Goal: Information Seeking & Learning: Learn about a topic

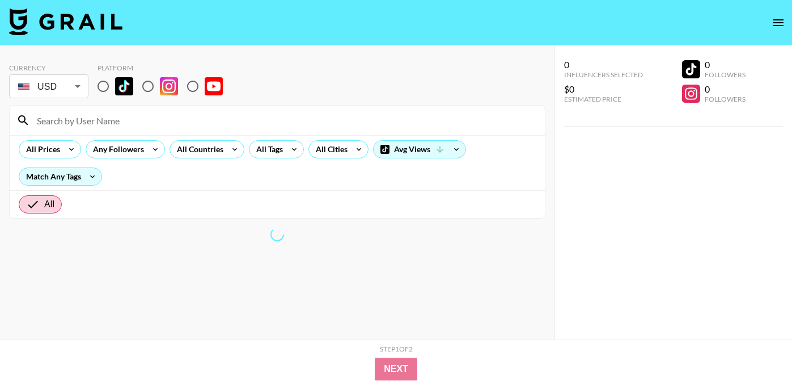
click at [191, 85] on input "radio" at bounding box center [193, 86] width 24 height 24
radio input "true"
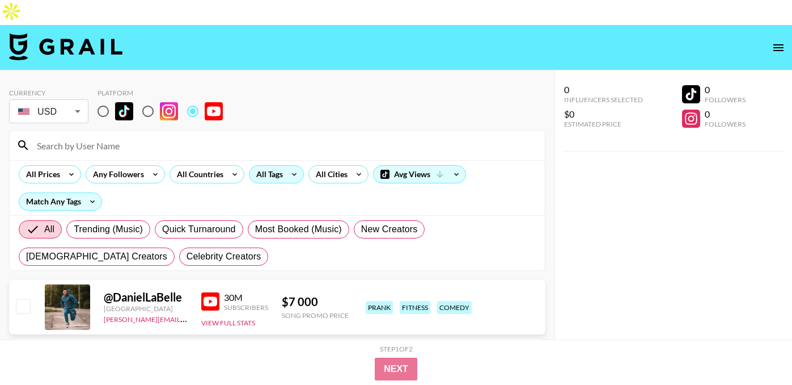
click at [275, 166] on div "All Tags" at bounding box center [268, 174] width 36 height 17
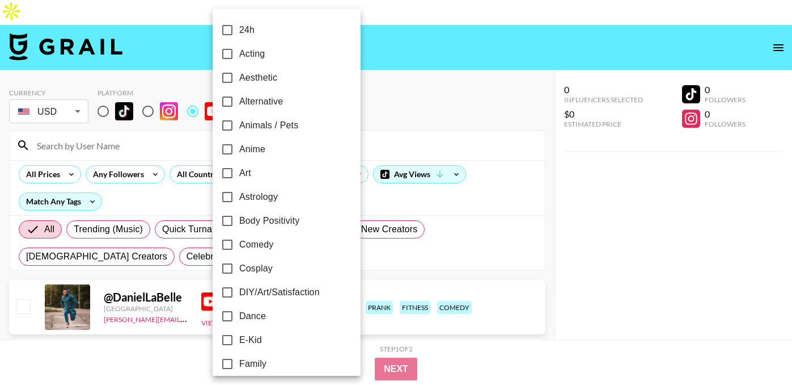
click at [410, 112] on div at bounding box center [396, 192] width 792 height 385
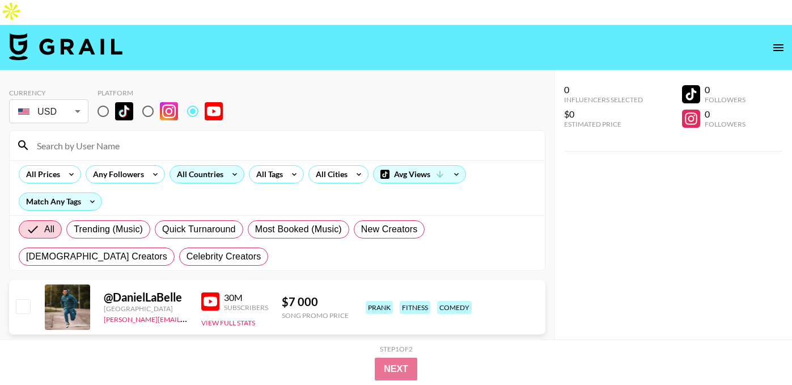
click at [181, 166] on div "All Countries" at bounding box center [198, 174] width 56 height 17
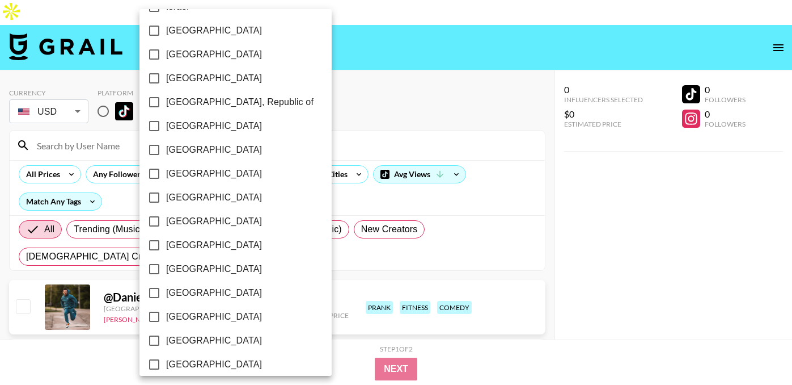
scroll to position [938, 0]
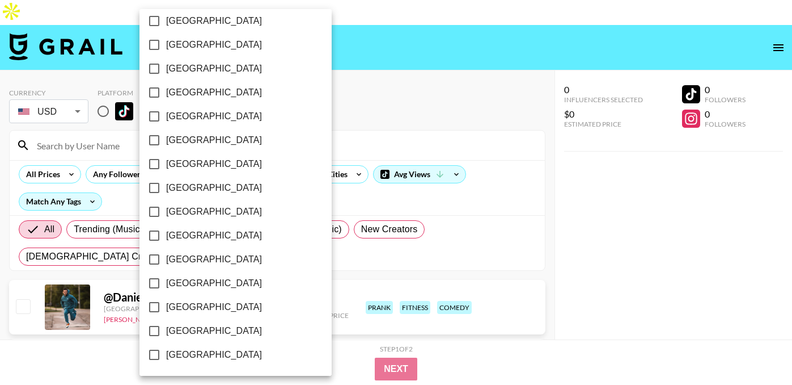
click at [195, 331] on span "[GEOGRAPHIC_DATA]" at bounding box center [214, 331] width 96 height 14
click at [166, 331] on input "[GEOGRAPHIC_DATA]" at bounding box center [154, 331] width 24 height 24
checkbox input "true"
click at [335, 71] on div at bounding box center [396, 192] width 792 height 385
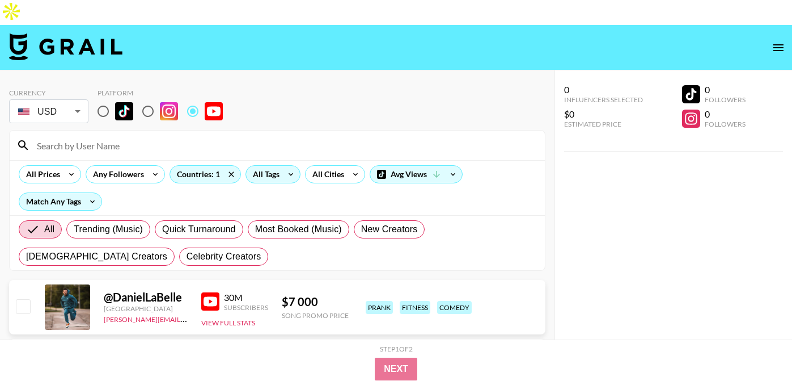
click at [280, 166] on div "All Tags" at bounding box center [264, 174] width 36 height 17
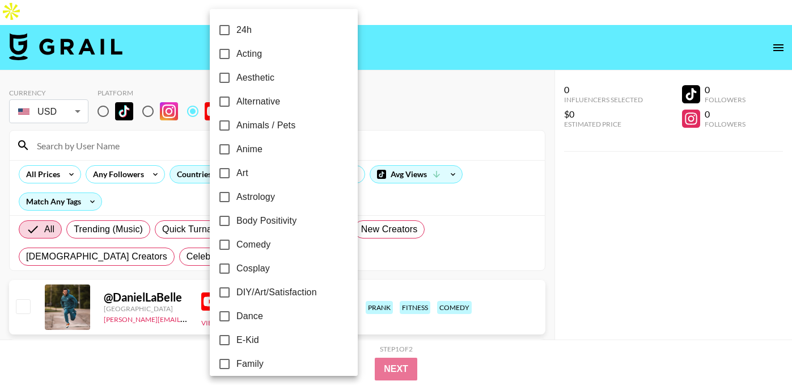
click at [268, 126] on span "Animals / Pets" at bounding box center [265, 126] width 59 height 14
click at [236, 126] on input "Animals / Pets" at bounding box center [225, 125] width 24 height 24
checkbox input "true"
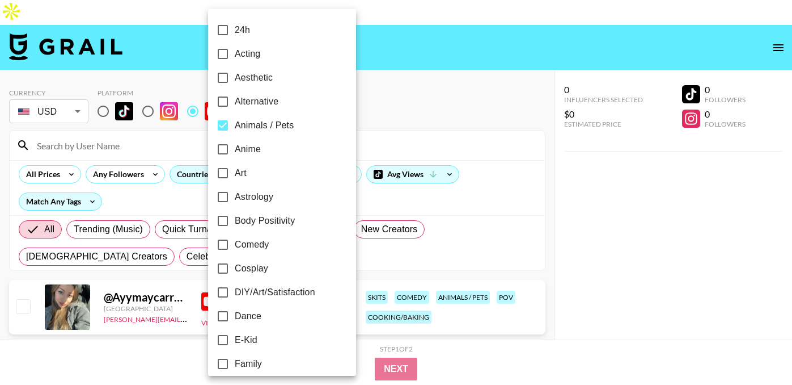
click at [350, 85] on div at bounding box center [396, 192] width 792 height 385
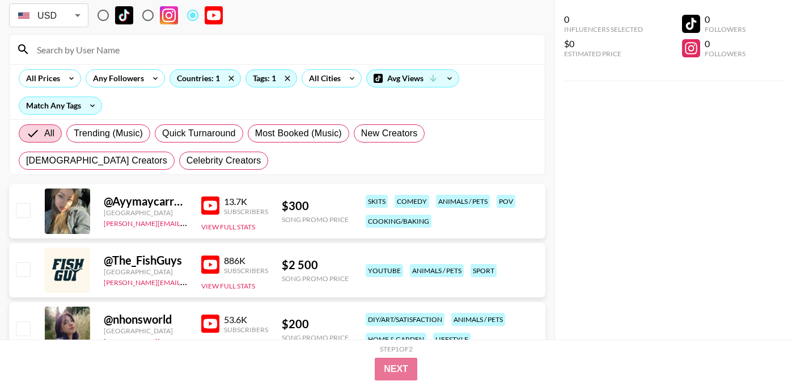
scroll to position [96, 0]
click at [210, 196] on img at bounding box center [210, 205] width 18 height 18
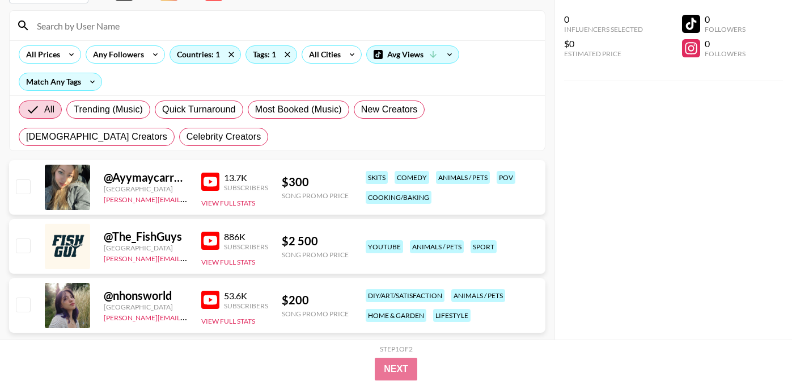
click at [213, 231] on img at bounding box center [210, 240] width 18 height 18
click at [209, 290] on img at bounding box center [210, 299] width 18 height 18
click at [287, 46] on icon at bounding box center [287, 54] width 18 height 17
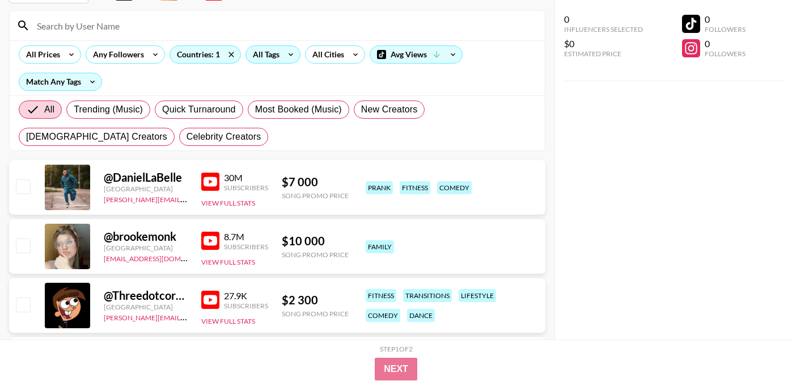
click at [274, 46] on div "All Tags" at bounding box center [264, 54] width 36 height 17
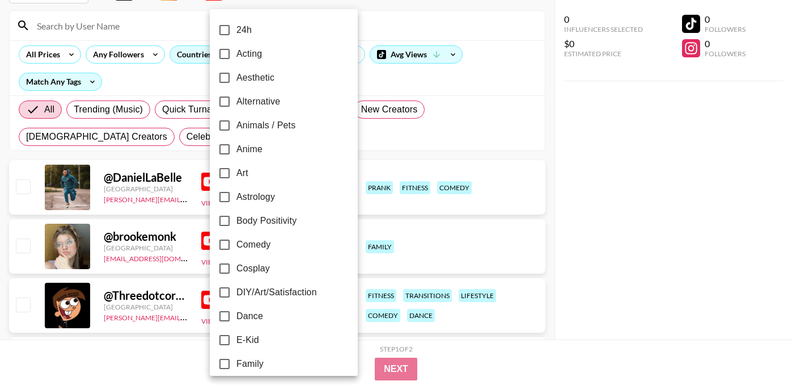
click at [255, 101] on span "Alternative" at bounding box center [258, 102] width 44 height 14
click at [236, 101] on input "Alternative" at bounding box center [225, 102] width 24 height 24
checkbox input "true"
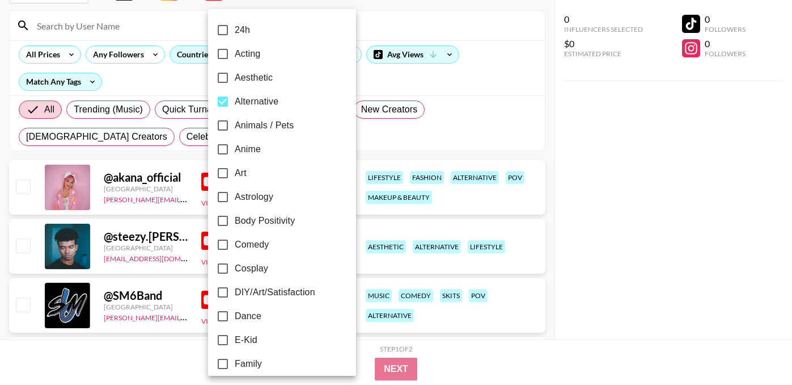
click at [351, 77] on div at bounding box center [396, 192] width 792 height 385
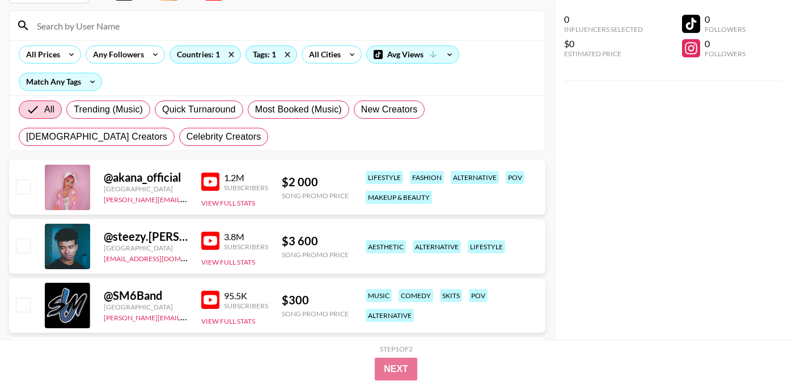
click at [211, 172] on img at bounding box center [210, 181] width 18 height 18
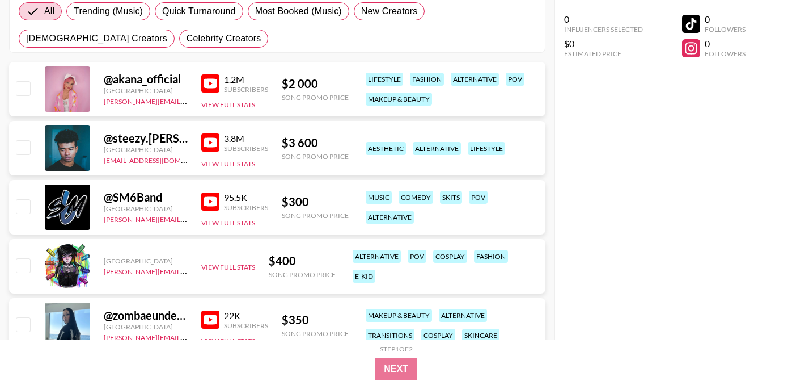
scroll to position [217, 0]
click at [209, 193] on img at bounding box center [210, 202] width 18 height 18
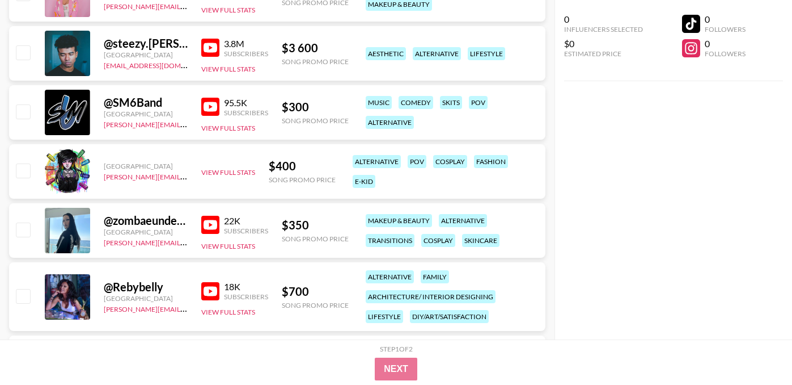
scroll to position [314, 0]
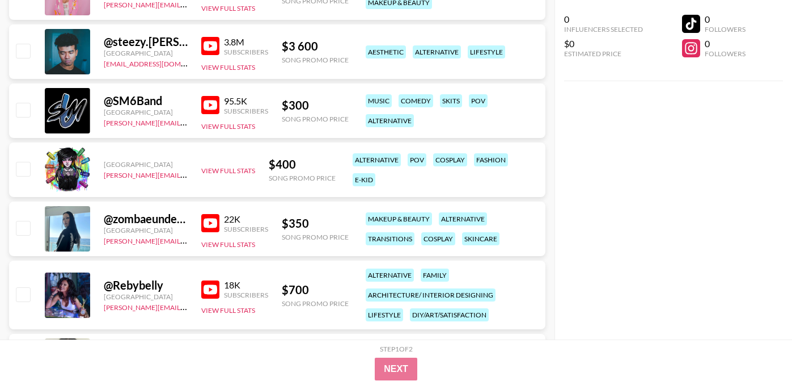
click at [206, 214] on img at bounding box center [210, 223] width 18 height 18
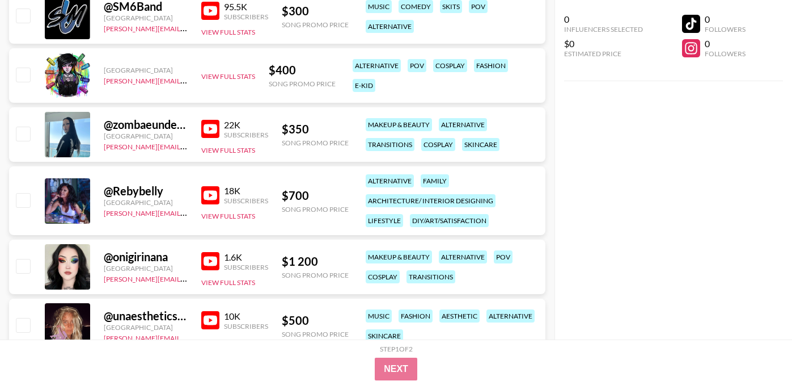
scroll to position [413, 0]
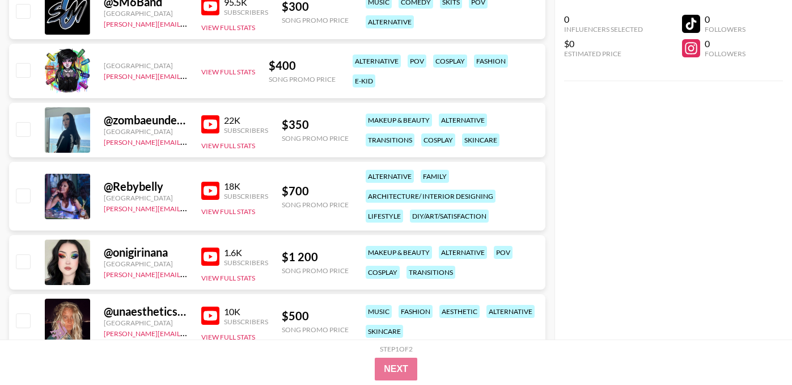
click at [206, 181] on img at bounding box center [210, 190] width 18 height 18
click at [214, 247] on img at bounding box center [210, 256] width 18 height 18
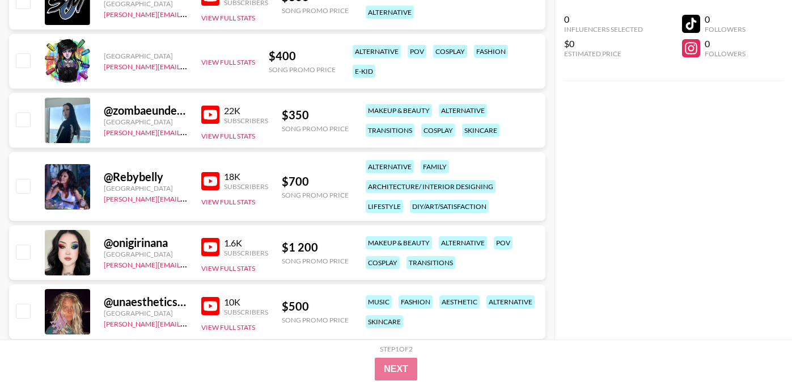
scroll to position [438, 0]
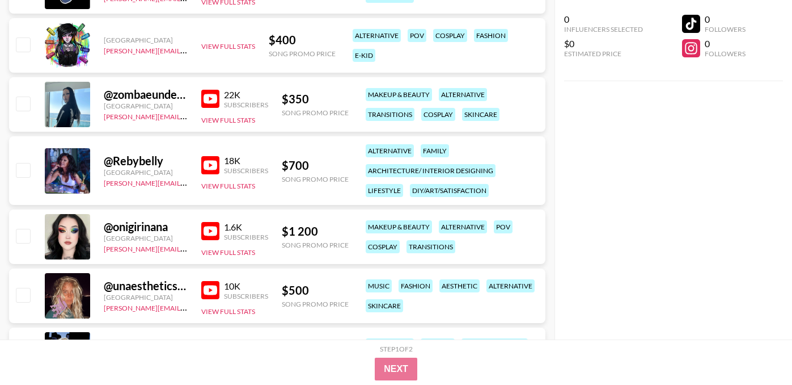
click at [215, 281] on img at bounding box center [210, 290] width 18 height 18
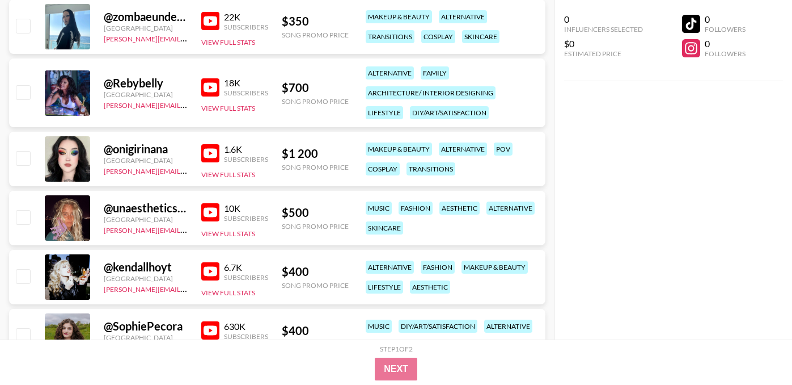
scroll to position [547, 0]
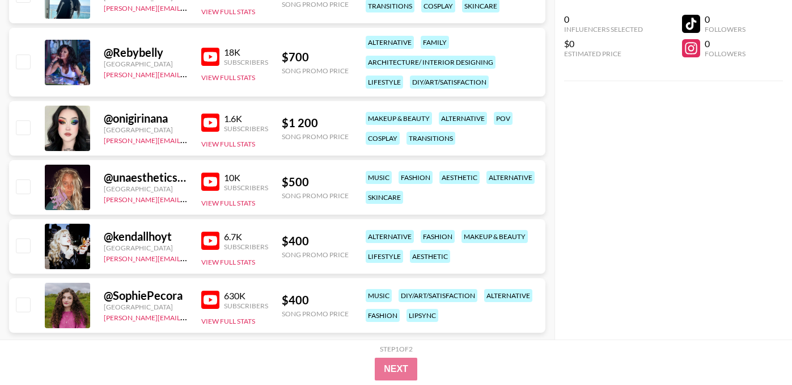
click at [213, 231] on img at bounding box center [210, 240] width 18 height 18
click at [205, 290] on img at bounding box center [210, 299] width 18 height 18
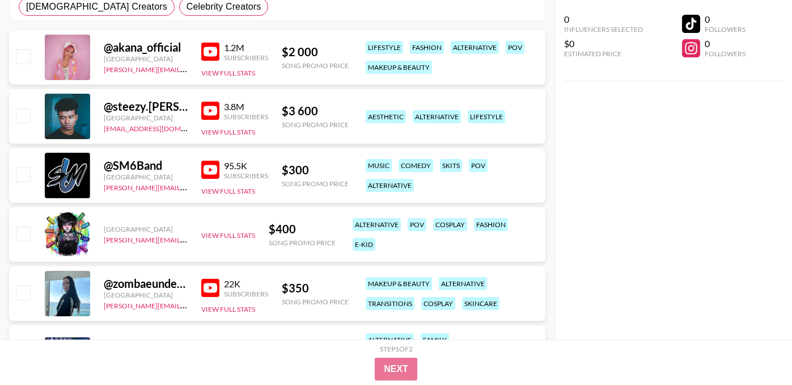
scroll to position [0, 0]
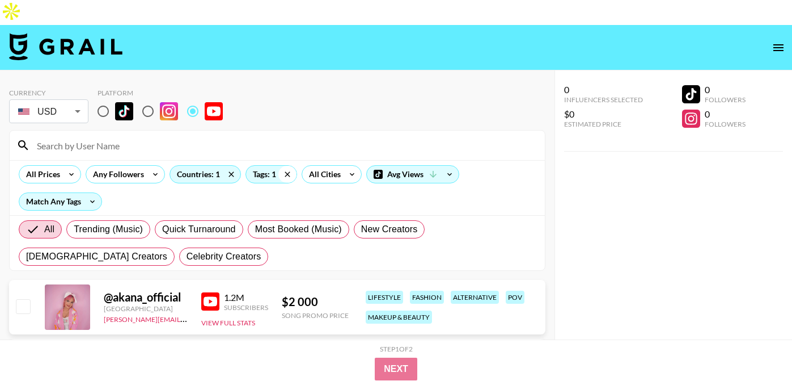
click at [289, 171] on icon at bounding box center [287, 173] width 5 height 5
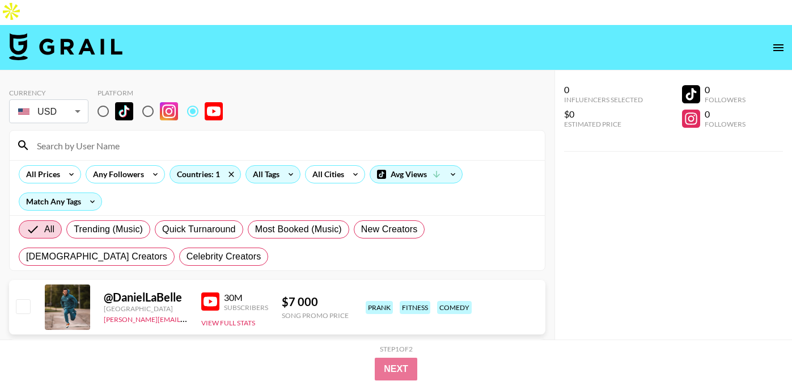
click at [278, 166] on div "All Tags" at bounding box center [264, 174] width 36 height 17
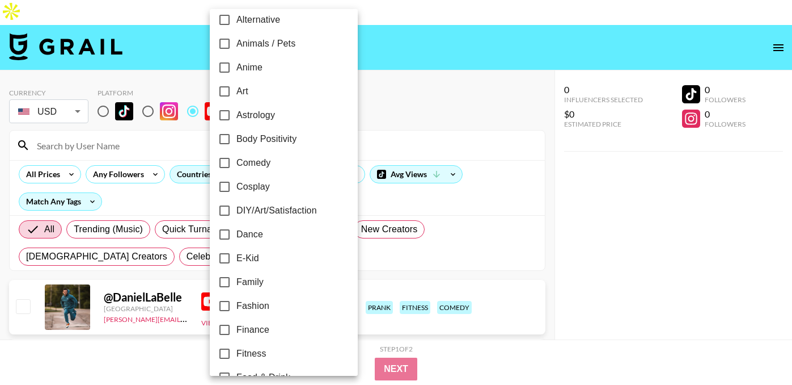
scroll to position [86, 0]
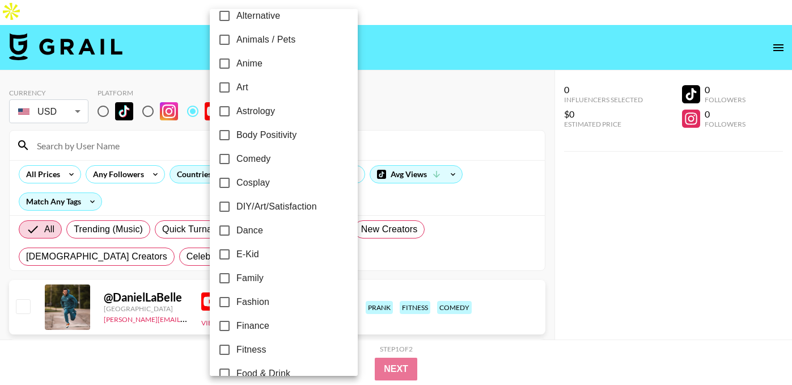
click at [273, 206] on span "DIY/Art/Satisfaction" at bounding box center [276, 207] width 81 height 14
click at [236, 206] on input "DIY/Art/Satisfaction" at bounding box center [225, 207] width 24 height 24
checkbox input "true"
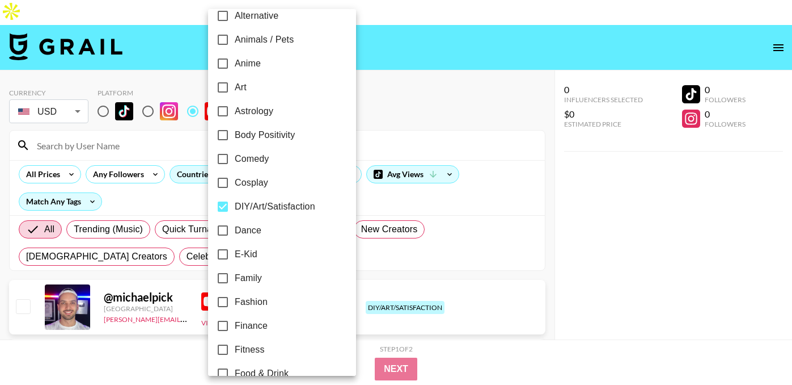
click at [430, 65] on div at bounding box center [396, 192] width 792 height 385
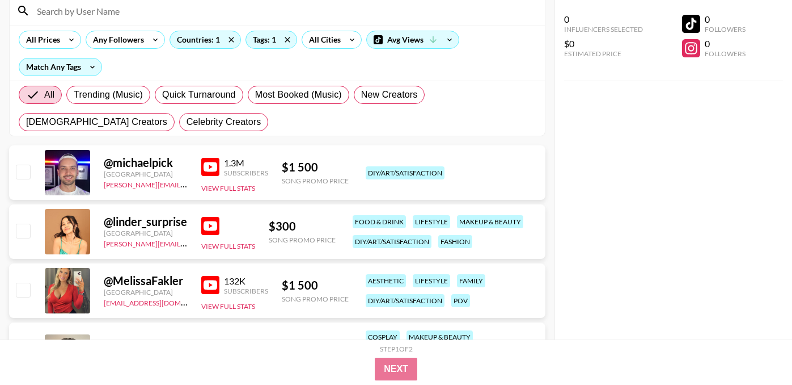
scroll to position [237, 0]
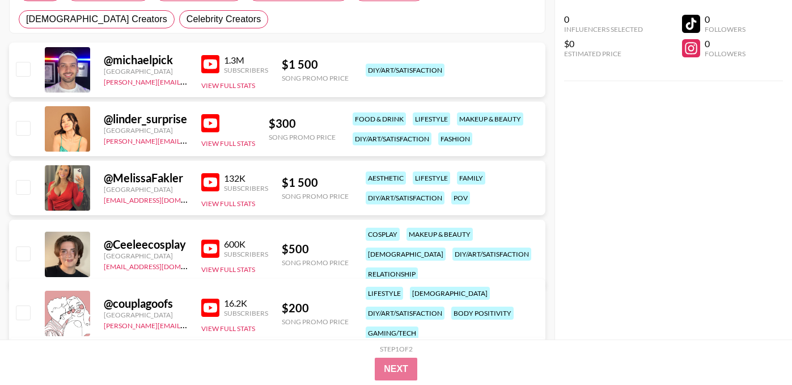
click at [206, 239] on img at bounding box center [210, 248] width 18 height 18
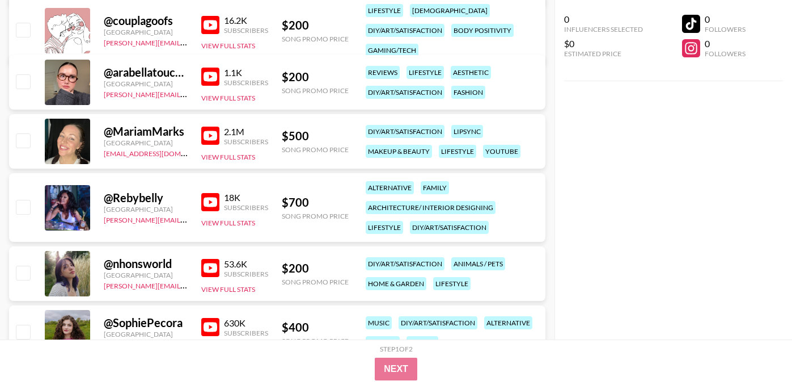
scroll to position [547, 0]
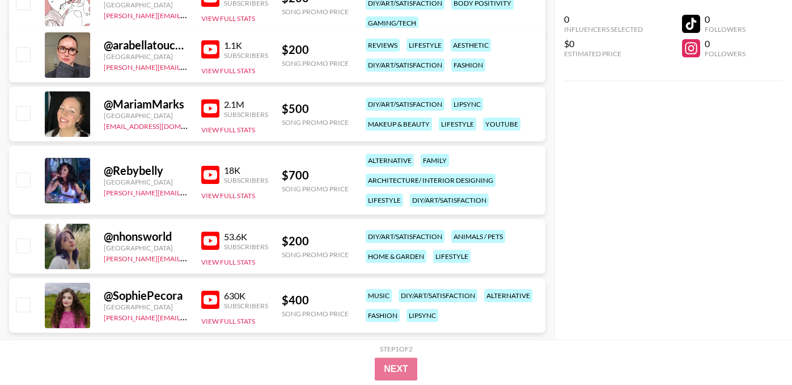
click at [210, 231] on img at bounding box center [210, 240] width 18 height 18
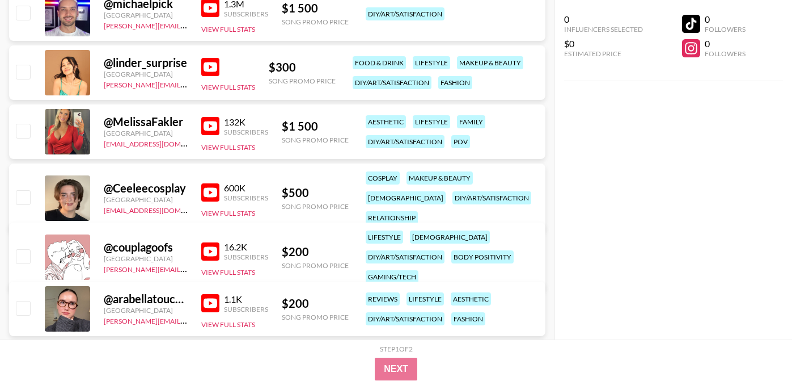
scroll to position [0, 0]
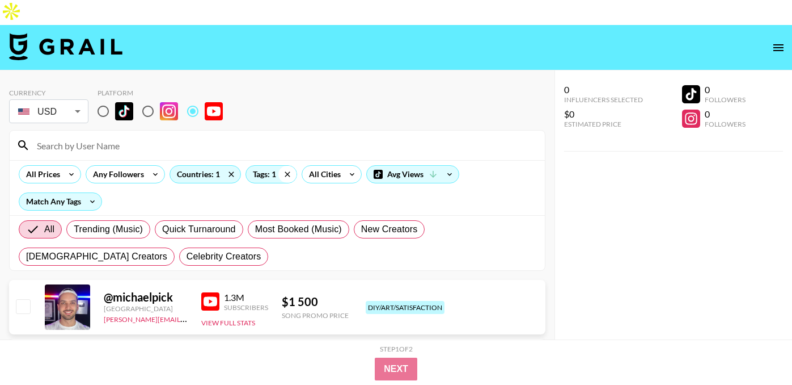
click at [283, 166] on icon at bounding box center [287, 174] width 18 height 17
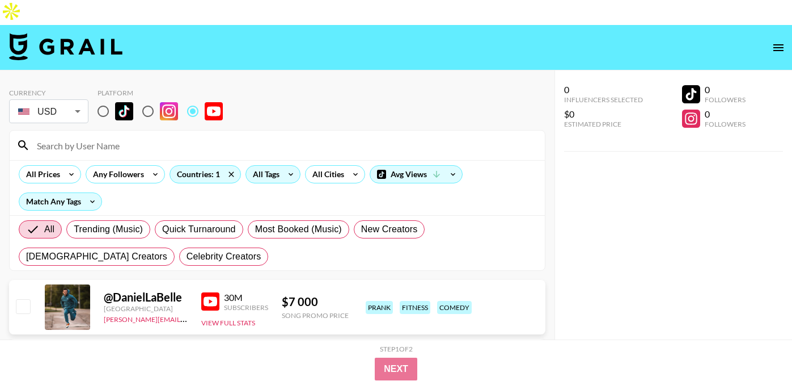
click at [276, 166] on div "All Tags" at bounding box center [264, 174] width 36 height 17
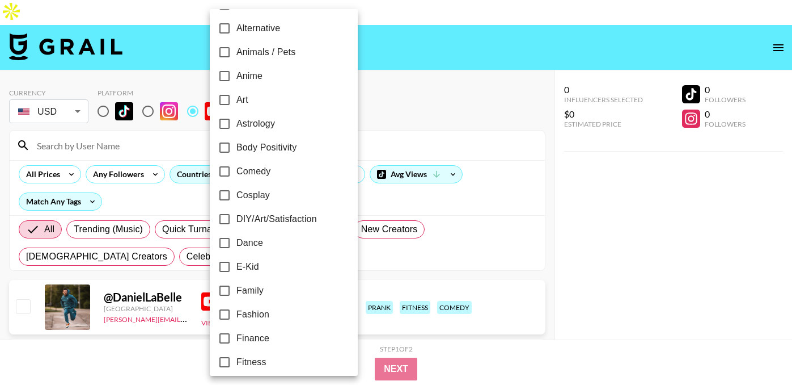
scroll to position [77, 0]
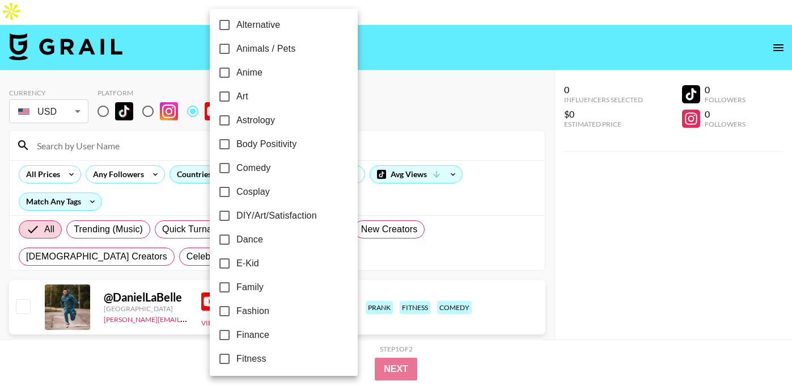
click at [257, 266] on span "E-Kid" at bounding box center [247, 263] width 23 height 14
click at [236, 266] on input "E-Kid" at bounding box center [225, 263] width 24 height 24
checkbox input "true"
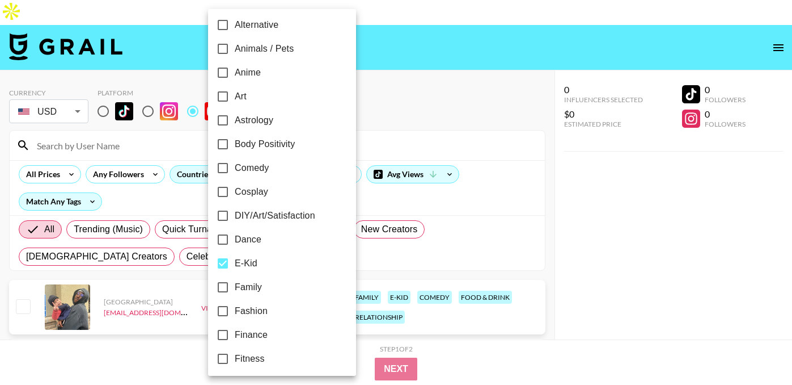
click at [500, 149] on div at bounding box center [396, 192] width 792 height 385
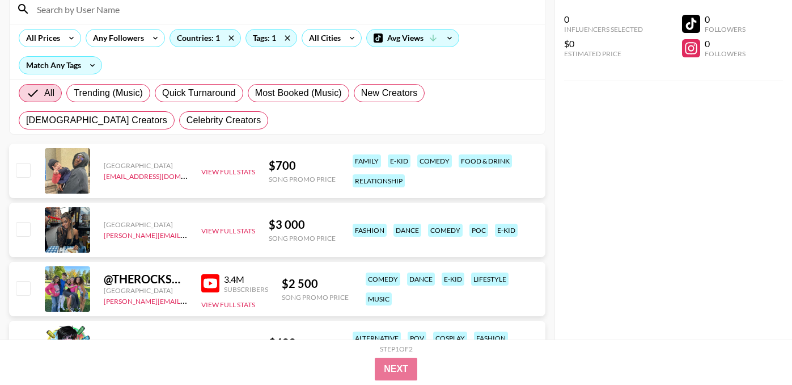
scroll to position [297, 0]
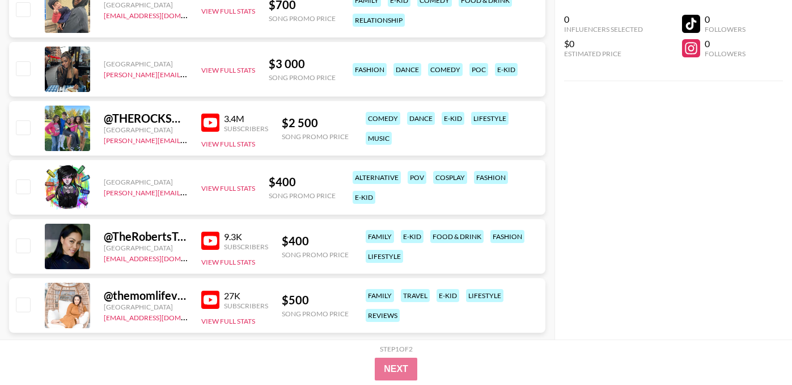
click at [203, 231] on img at bounding box center [210, 240] width 18 height 18
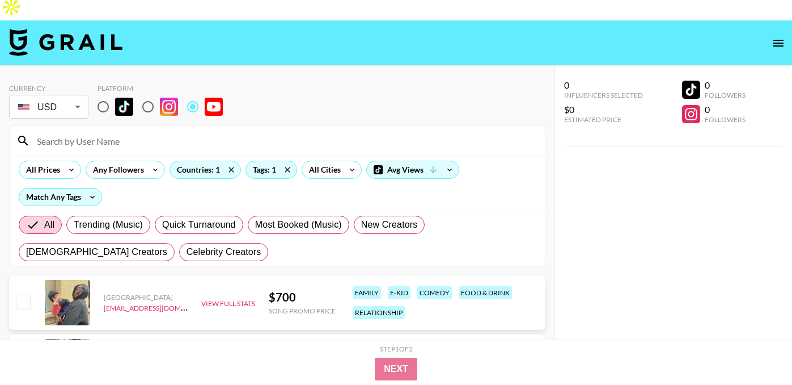
scroll to position [0, 0]
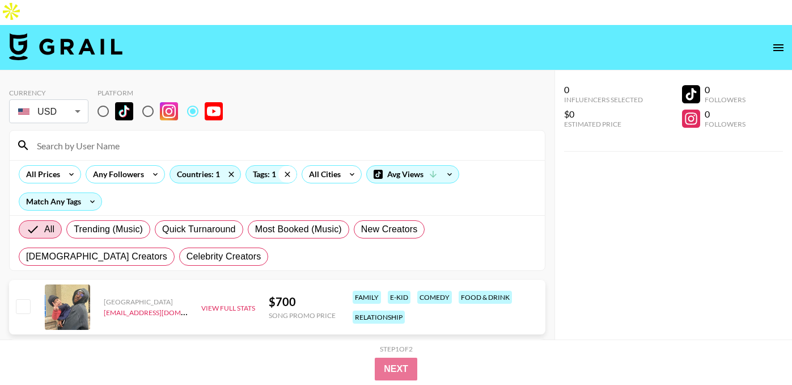
click at [288, 171] on icon at bounding box center [287, 173] width 5 height 5
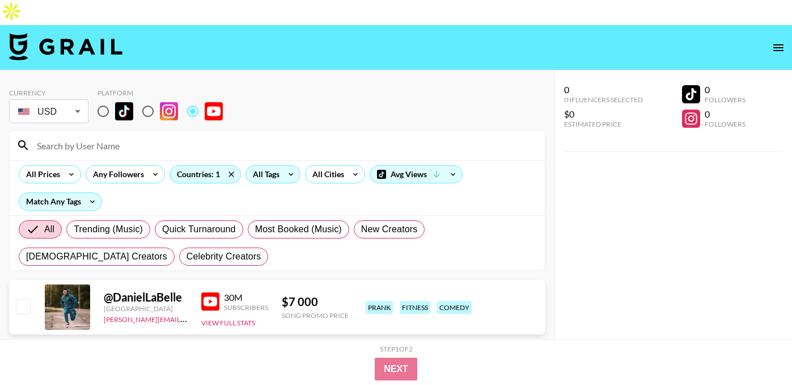
click at [282, 166] on icon at bounding box center [291, 174] width 18 height 17
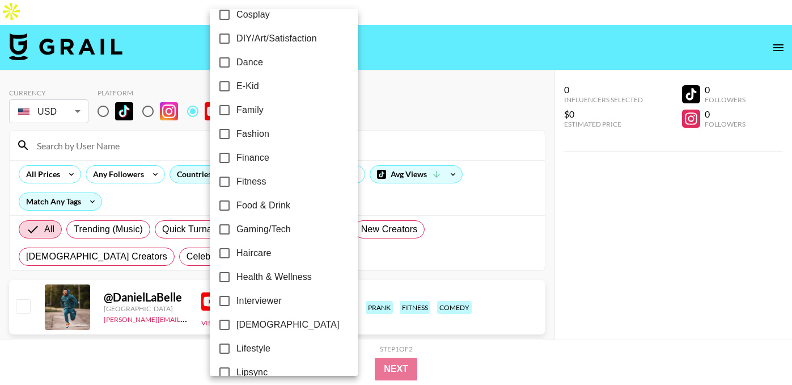
scroll to position [167, 0]
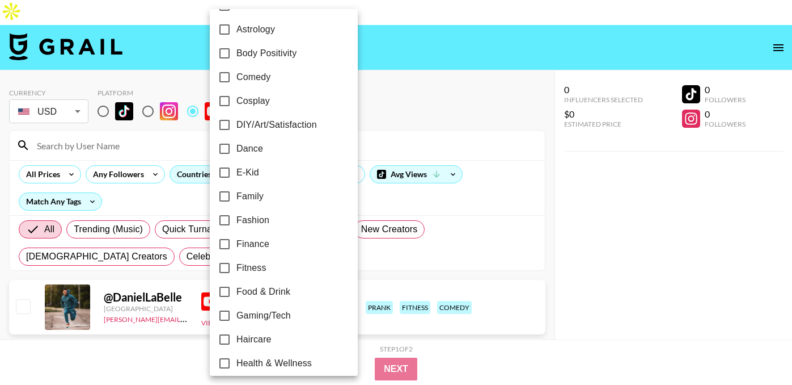
click at [257, 150] on span "Dance" at bounding box center [249, 149] width 27 height 14
click at [236, 150] on input "Dance" at bounding box center [225, 149] width 24 height 24
checkbox input "true"
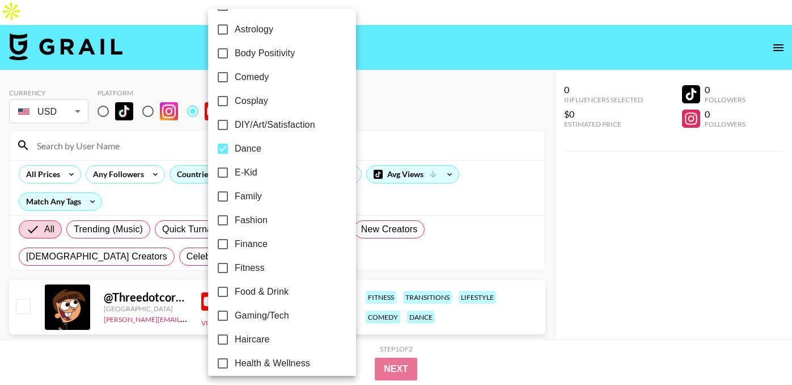
click at [387, 85] on div at bounding box center [396, 192] width 792 height 385
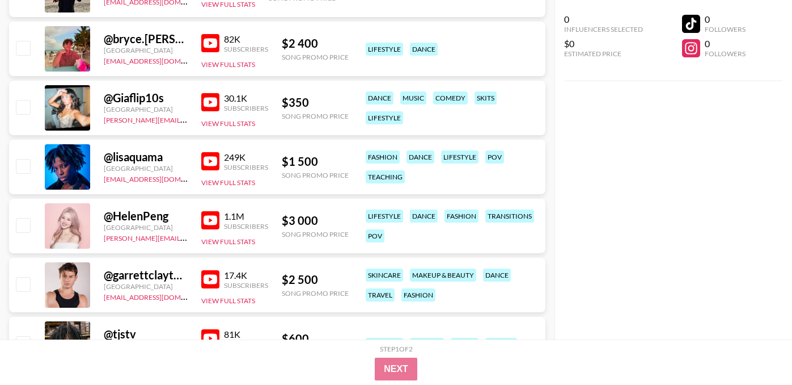
scroll to position [1029, 0]
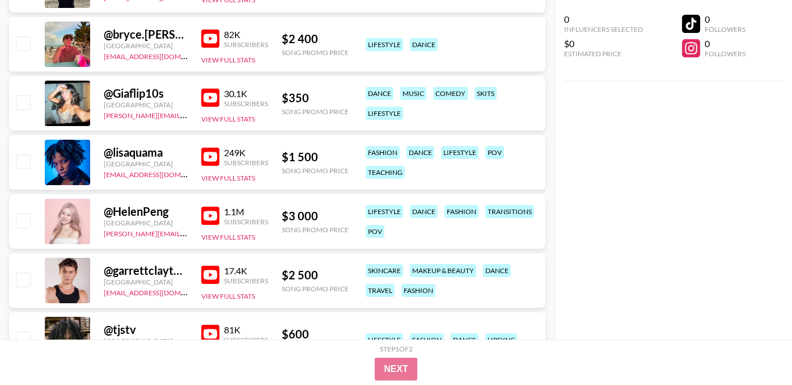
click at [205, 206] on img at bounding box center [210, 215] width 18 height 18
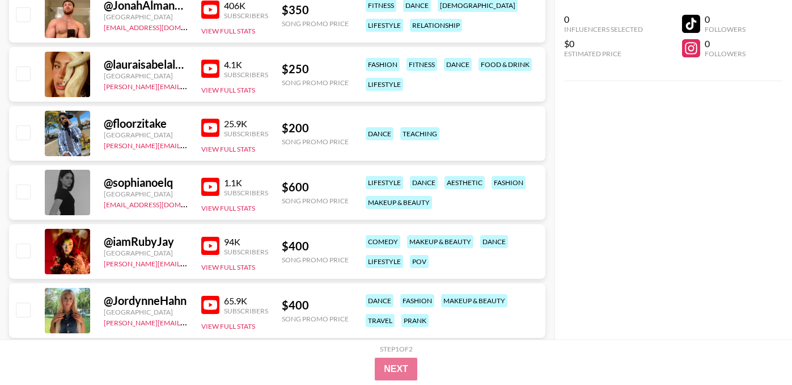
scroll to position [2616, 0]
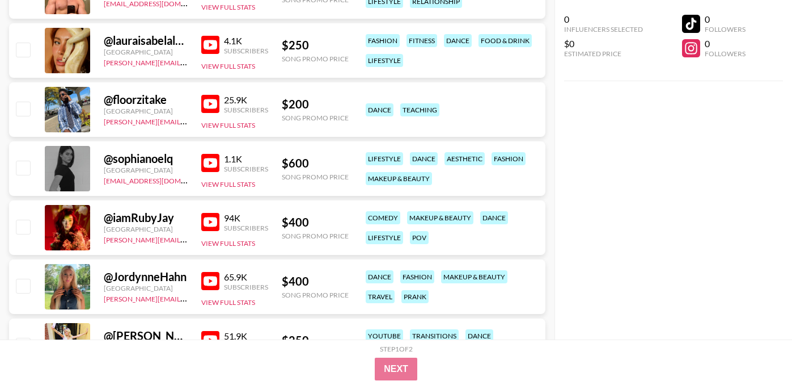
click at [213, 213] on img at bounding box center [210, 222] width 18 height 18
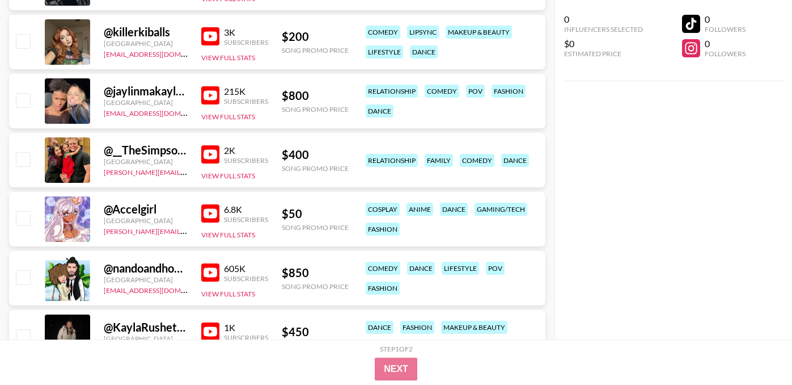
scroll to position [3265, 0]
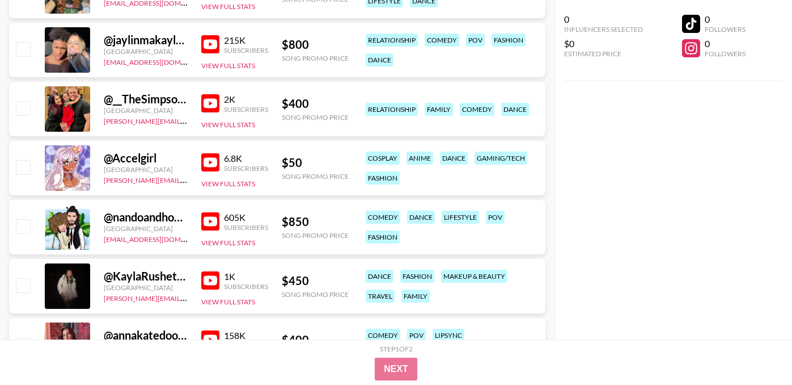
click at [213, 153] on img at bounding box center [210, 162] width 18 height 18
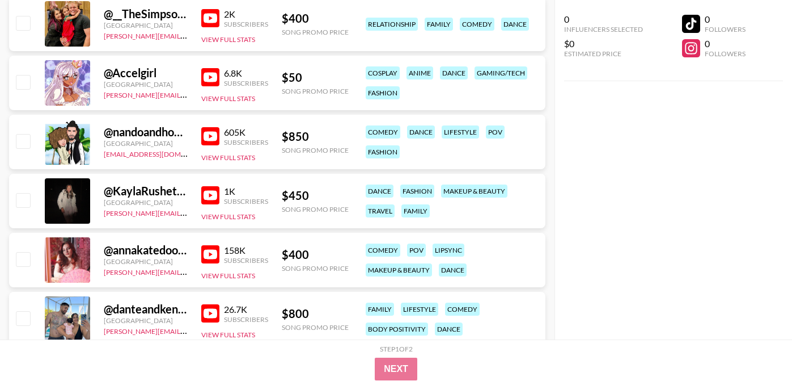
scroll to position [3352, 0]
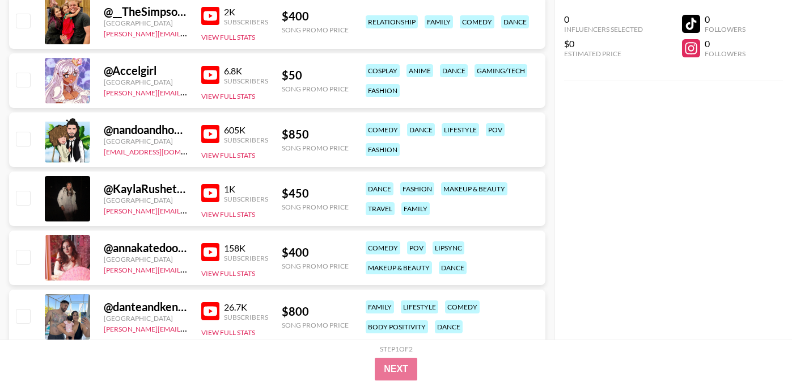
click at [210, 243] on img at bounding box center [210, 252] width 18 height 18
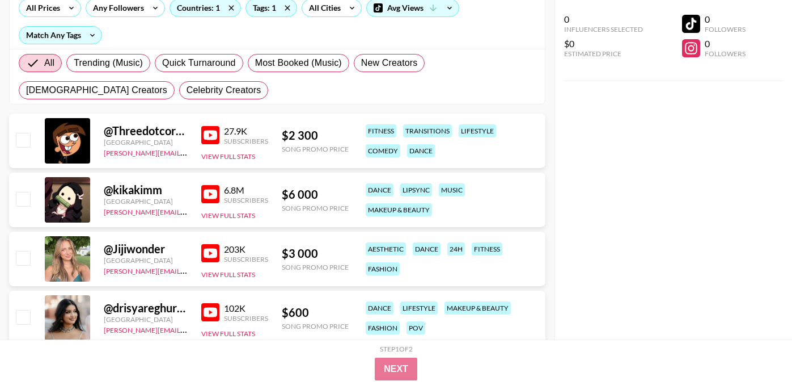
scroll to position [0, 0]
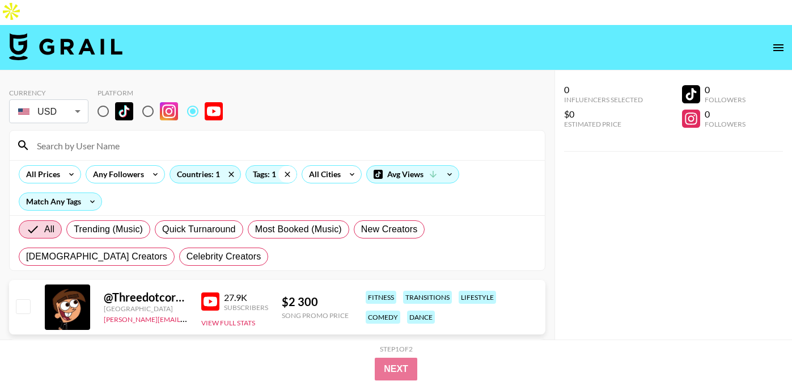
click at [286, 171] on icon at bounding box center [287, 173] width 5 height 5
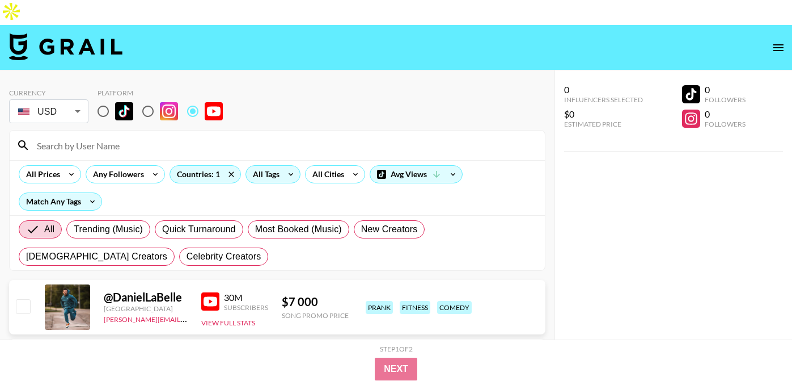
click at [278, 166] on div "All Tags" at bounding box center [264, 174] width 36 height 17
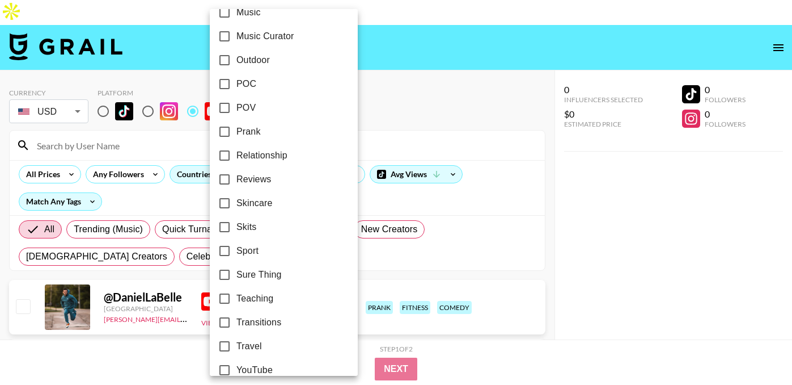
scroll to position [700, 0]
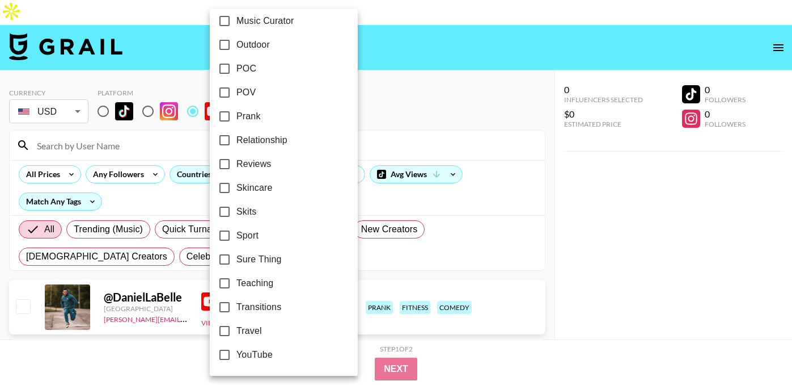
click at [259, 305] on span "Transitions" at bounding box center [258, 307] width 45 height 14
click at [236, 305] on input "Transitions" at bounding box center [225, 307] width 24 height 24
checkbox input "true"
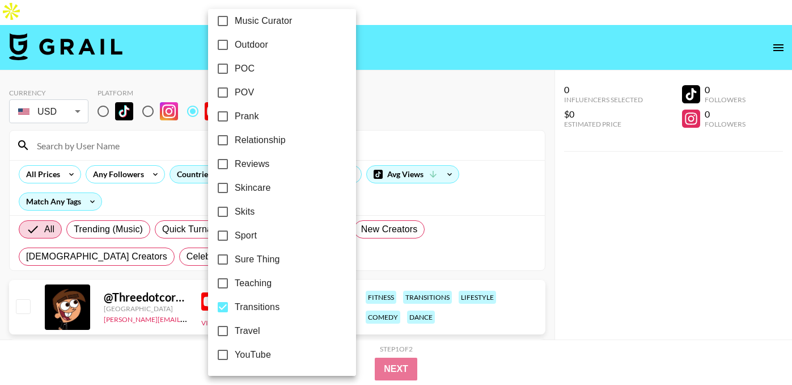
click at [415, 78] on div at bounding box center [396, 192] width 792 height 385
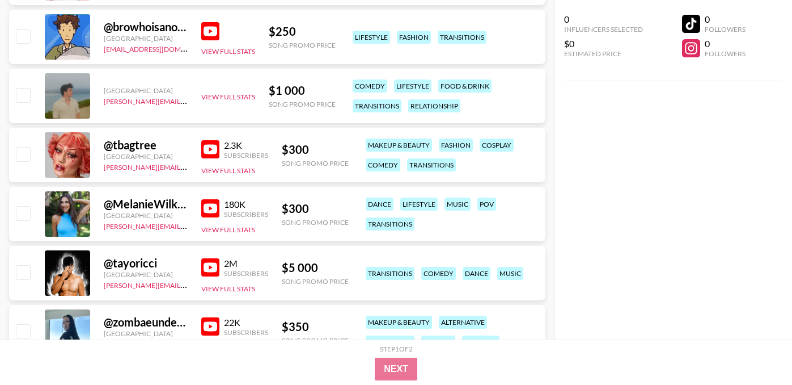
scroll to position [652, 0]
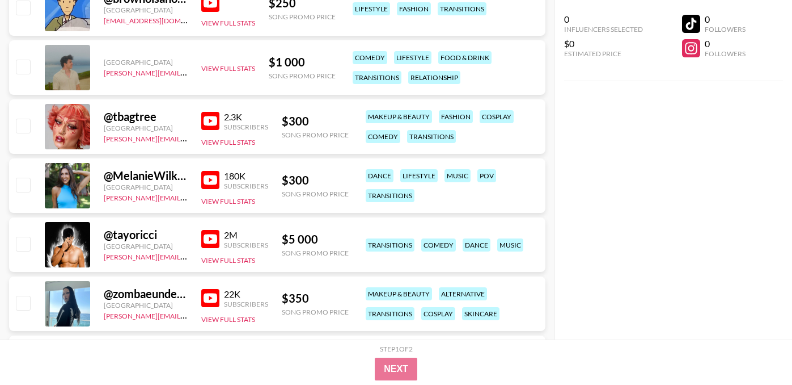
click at [209, 112] on img at bounding box center [210, 121] width 18 height 18
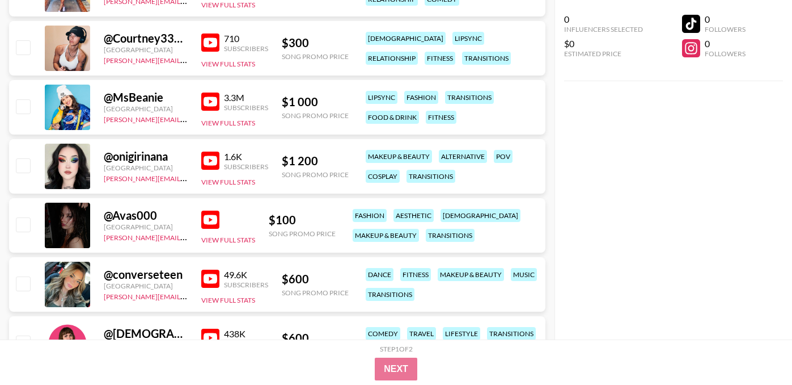
scroll to position [1262, 0]
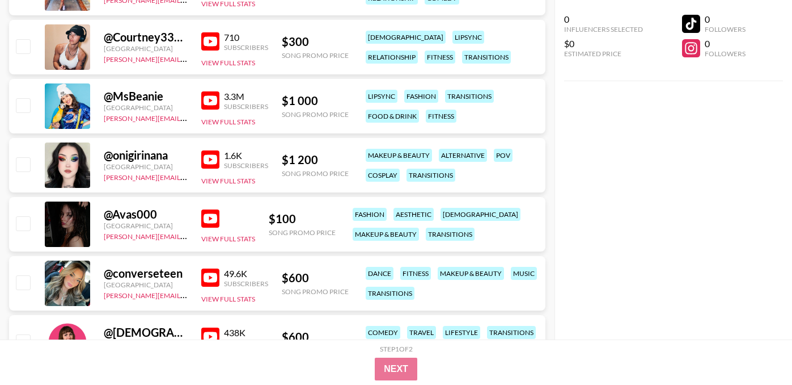
click at [205, 209] on img at bounding box center [210, 218] width 18 height 18
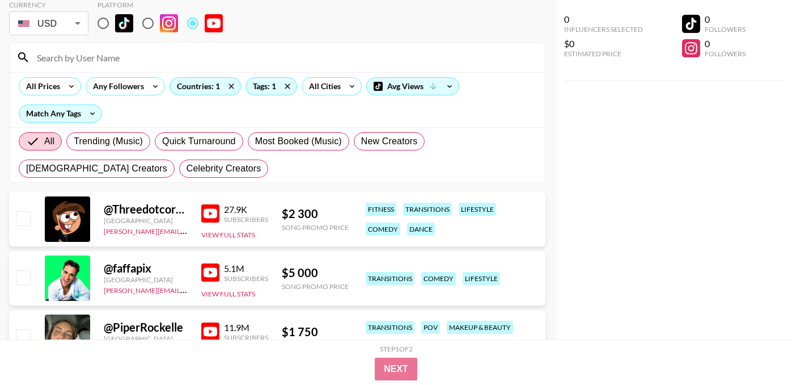
scroll to position [0, 0]
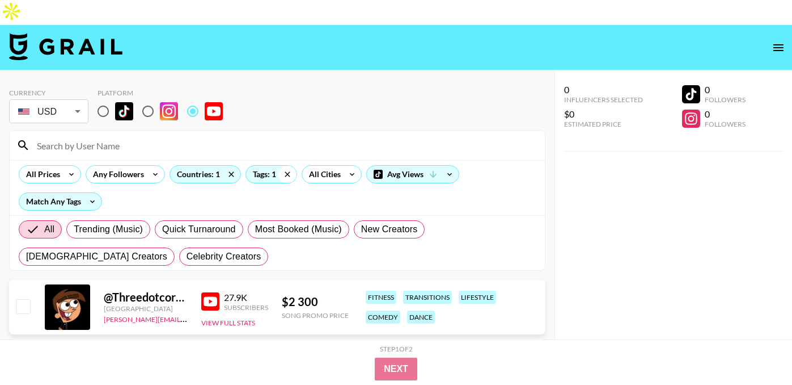
click at [288, 171] on icon at bounding box center [287, 173] width 5 height 5
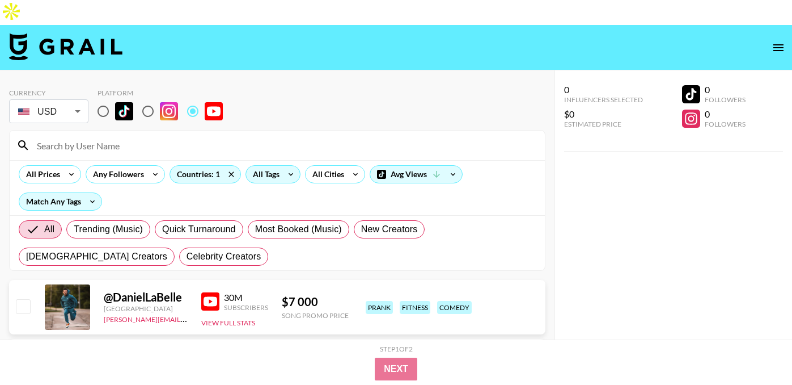
click at [285, 166] on icon at bounding box center [291, 174] width 18 height 17
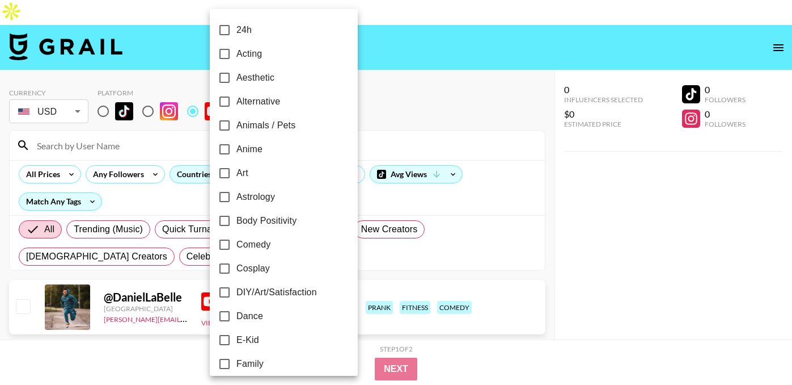
click at [266, 102] on span "Alternative" at bounding box center [258, 102] width 44 height 14
click at [236, 102] on input "Alternative" at bounding box center [225, 102] width 24 height 24
checkbox input "true"
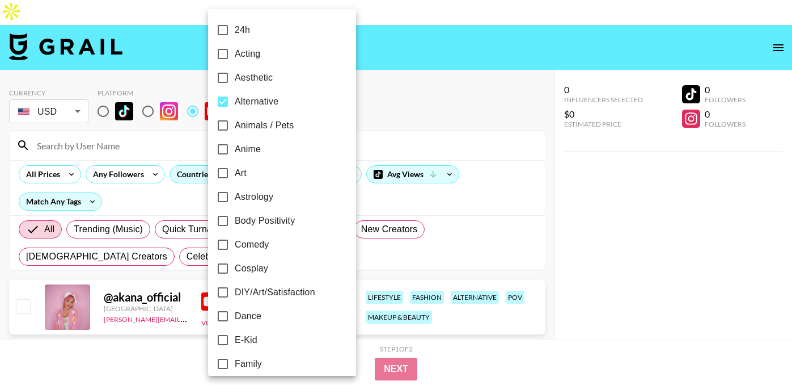
click at [383, 62] on div at bounding box center [396, 192] width 792 height 385
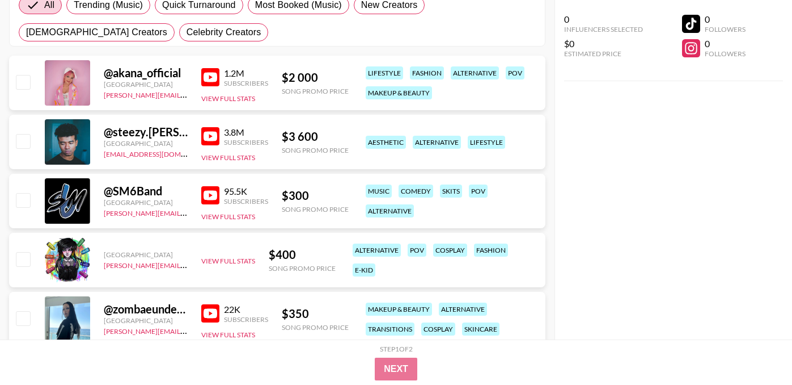
scroll to position [223, 0]
click at [215, 128] on img at bounding box center [210, 137] width 18 height 18
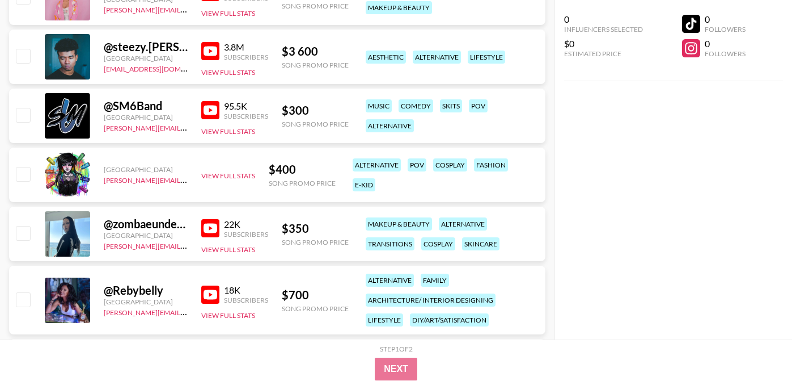
scroll to position [0, 0]
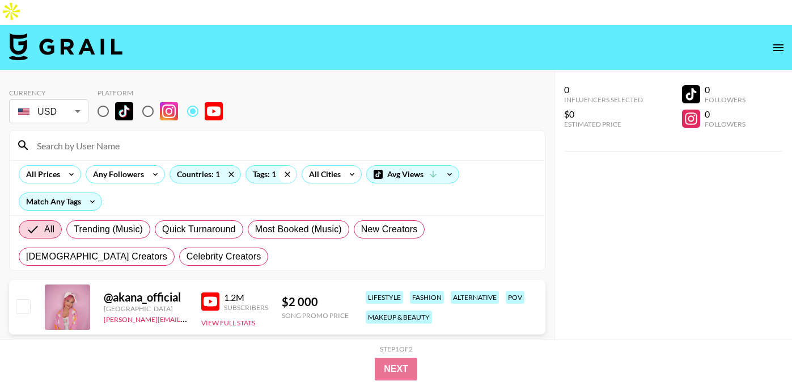
click at [287, 166] on icon at bounding box center [287, 174] width 18 height 17
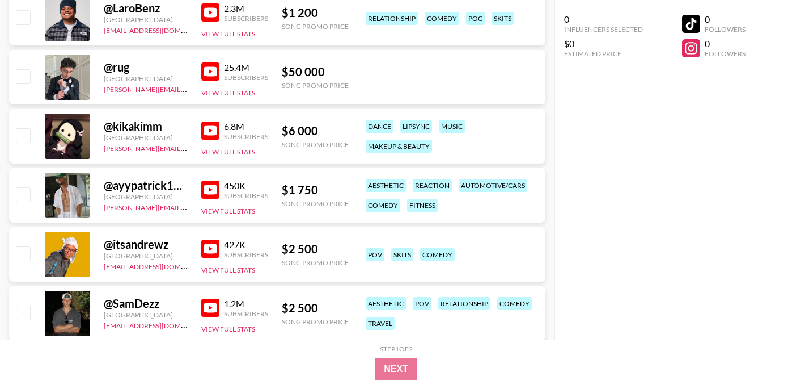
scroll to position [602, 0]
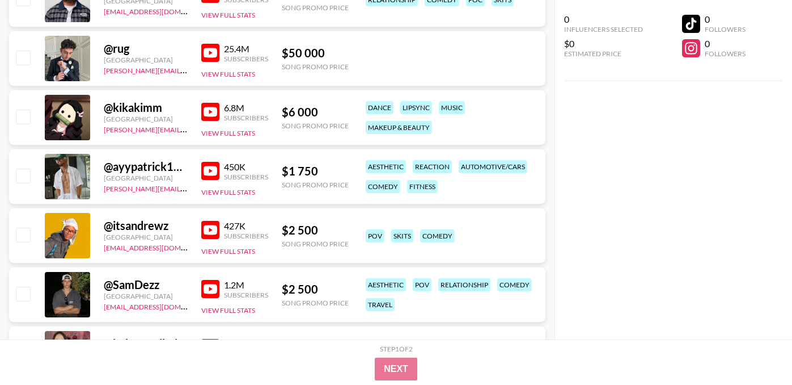
click at [216, 103] on img at bounding box center [210, 112] width 18 height 18
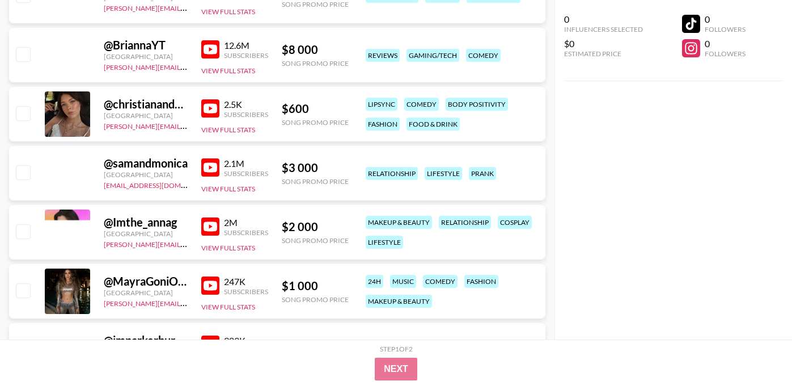
scroll to position [2628, 0]
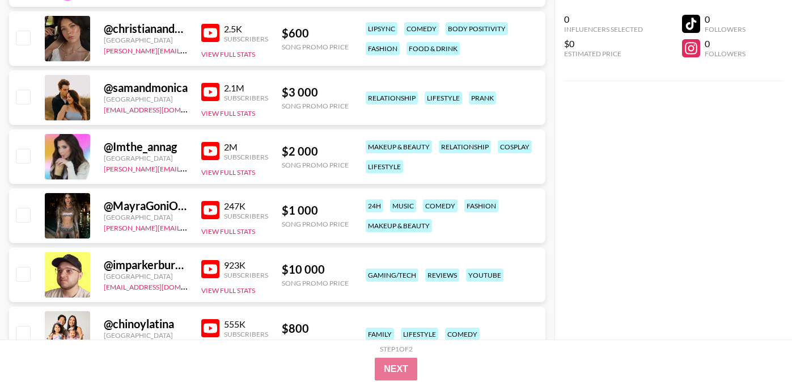
click at [210, 142] on img at bounding box center [210, 151] width 18 height 18
click at [218, 142] on img at bounding box center [210, 151] width 18 height 18
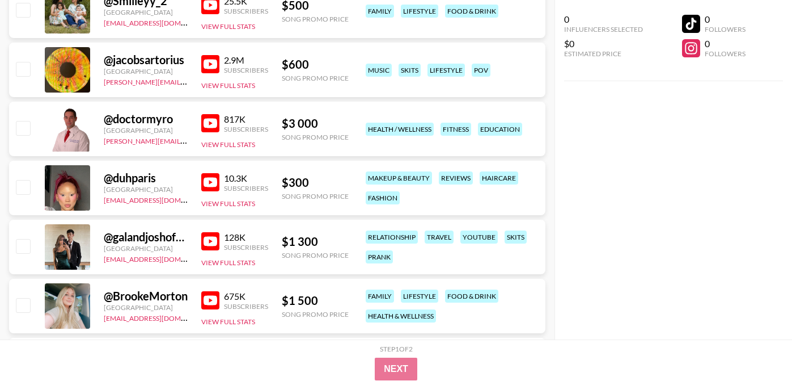
scroll to position [3332, 0]
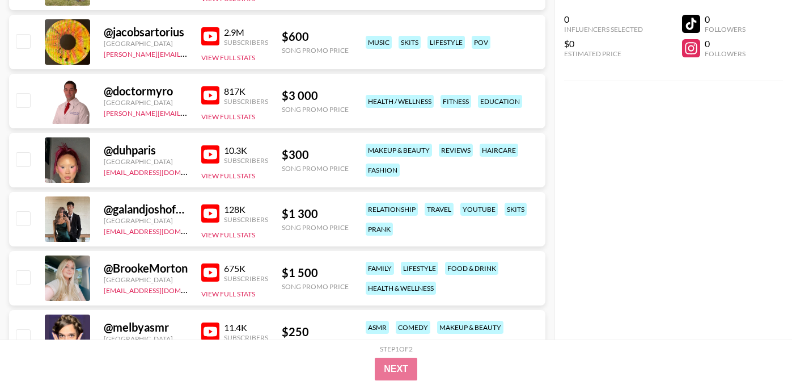
click at [211, 145] on img at bounding box center [210, 154] width 18 height 18
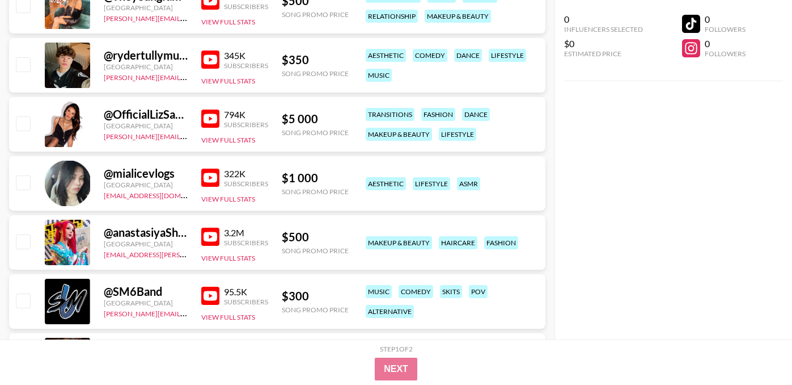
scroll to position [4318, 0]
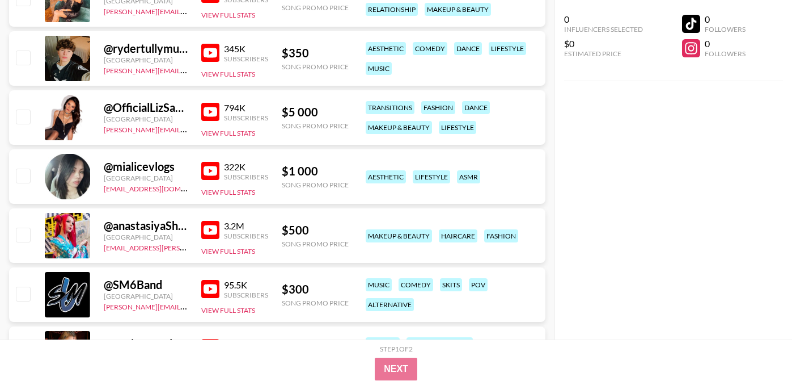
click at [211, 221] on img at bounding box center [210, 230] width 18 height 18
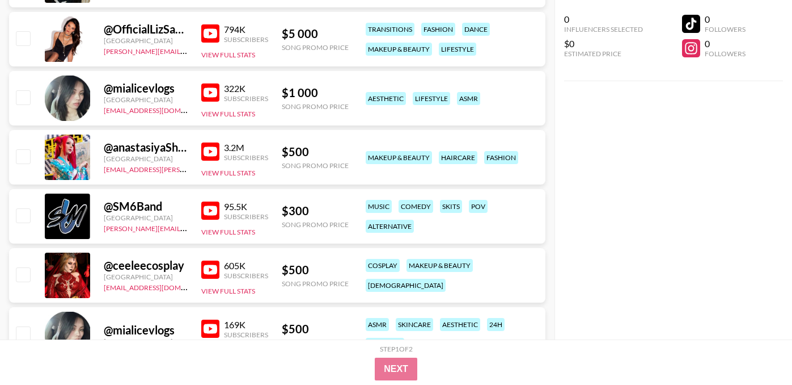
scroll to position [4429, 0]
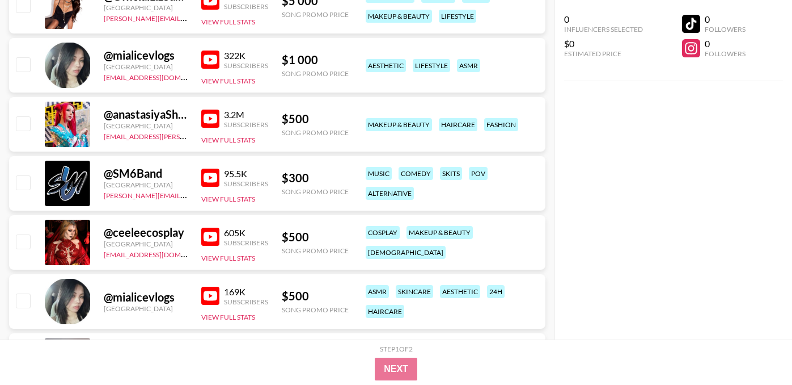
click at [208, 227] on img at bounding box center [210, 236] width 18 height 18
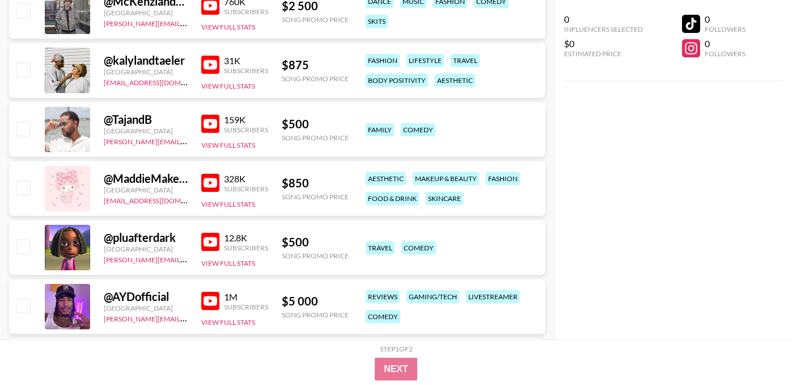
scroll to position [8499, 0]
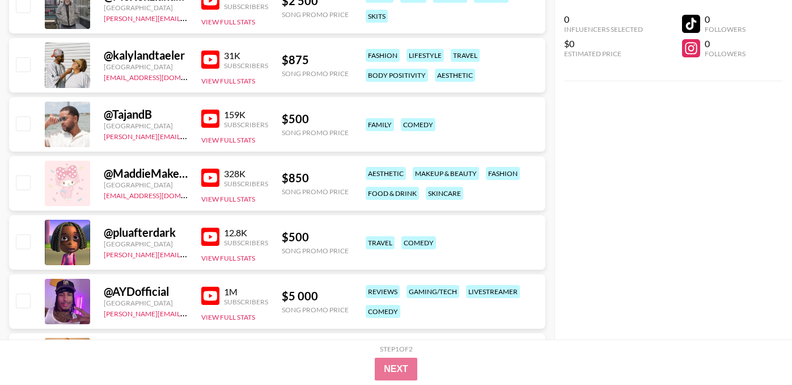
click at [213, 168] on img at bounding box center [210, 177] width 18 height 18
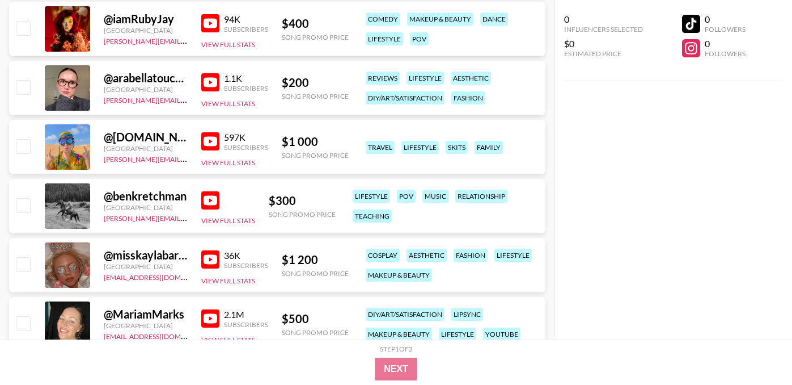
scroll to position [12468, 0]
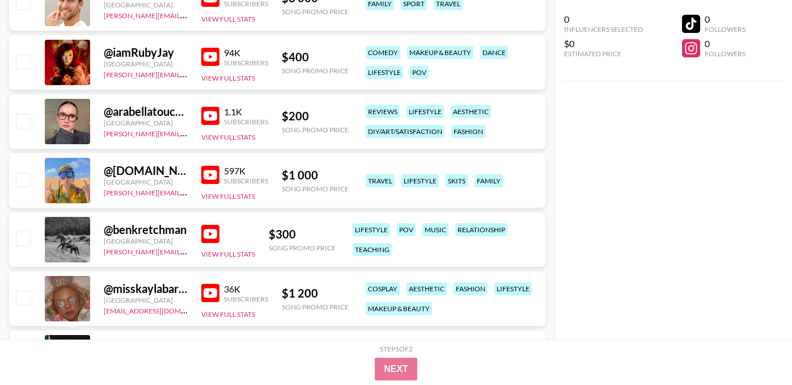
click at [210, 48] on img at bounding box center [210, 57] width 18 height 18
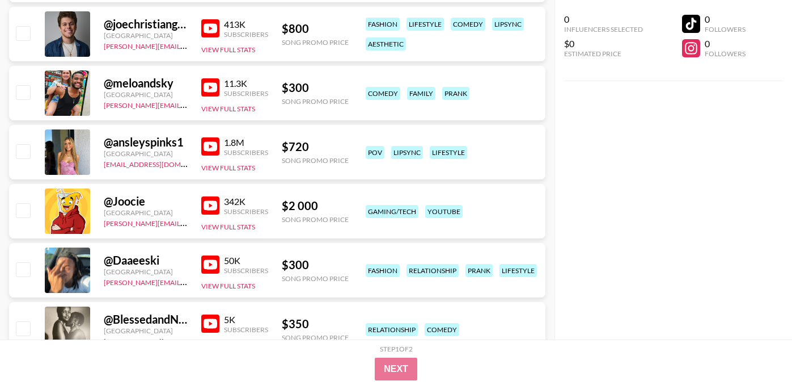
scroll to position [13359, 0]
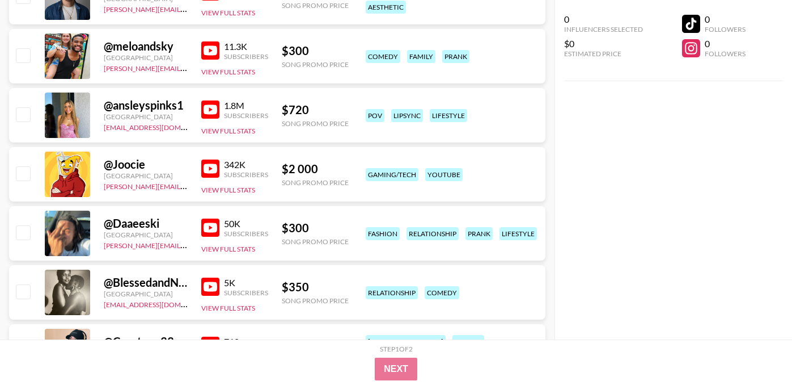
click at [212, 159] on img at bounding box center [210, 168] width 18 height 18
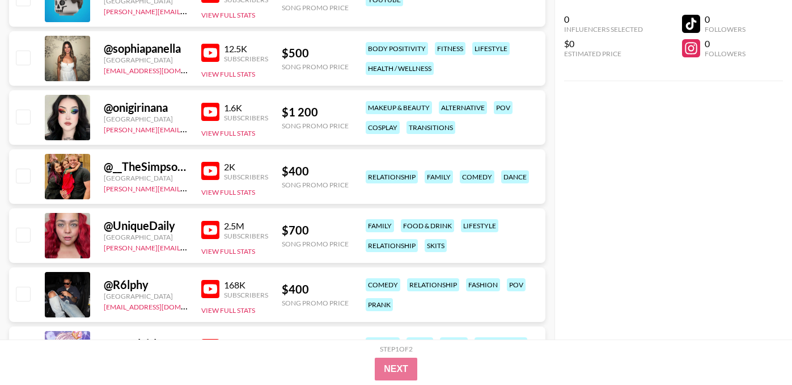
scroll to position [14555, 0]
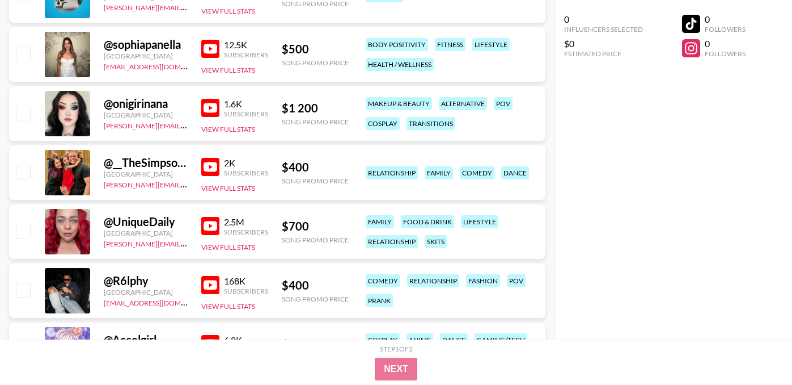
click at [216, 217] on img at bounding box center [210, 226] width 18 height 18
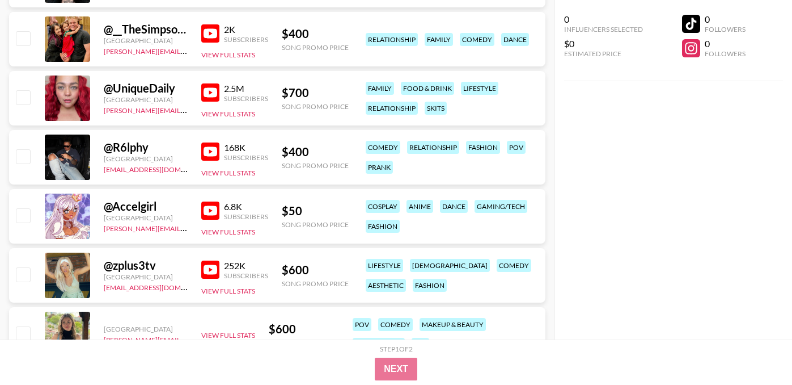
scroll to position [14810, 0]
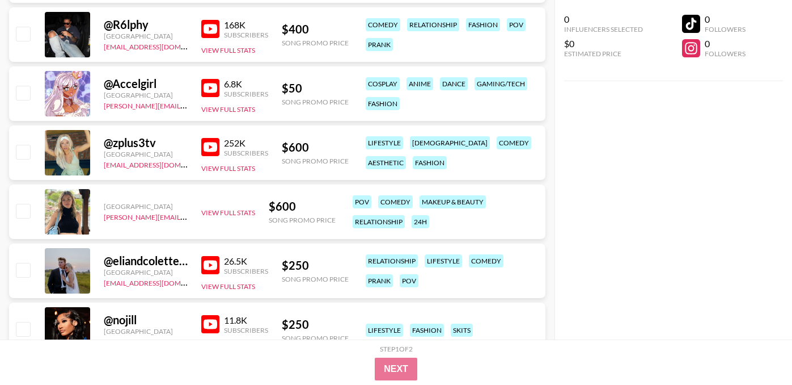
click at [214, 138] on img at bounding box center [210, 147] width 18 height 18
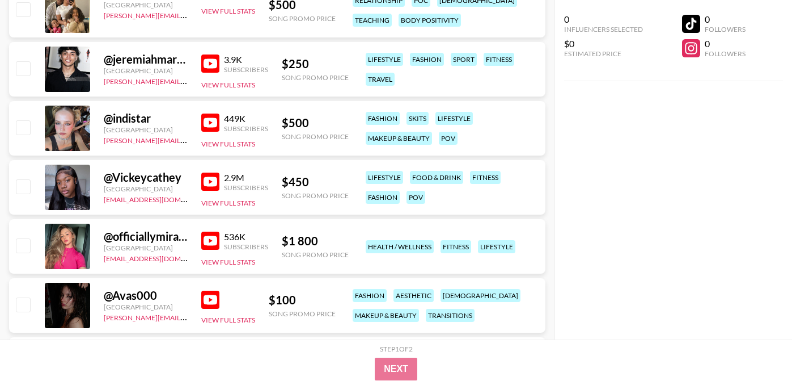
scroll to position [15662, 0]
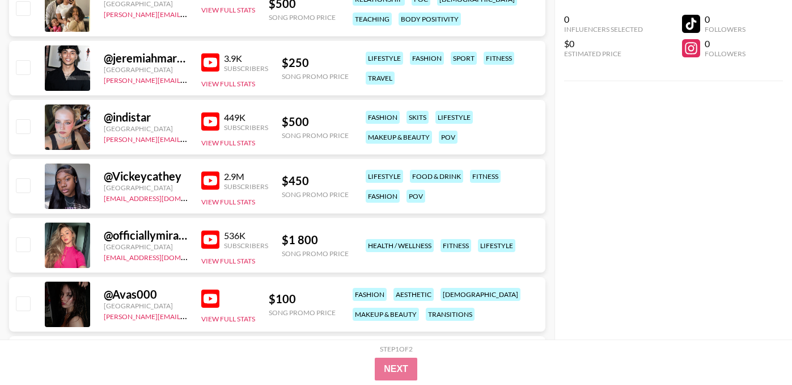
click at [216, 112] on img at bounding box center [210, 121] width 18 height 18
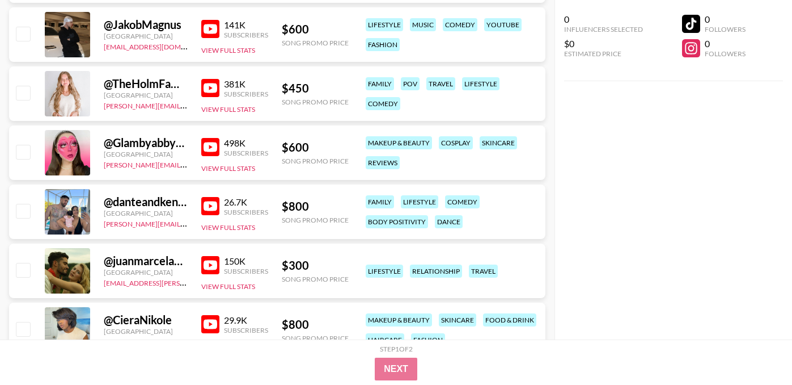
scroll to position [16288, 0]
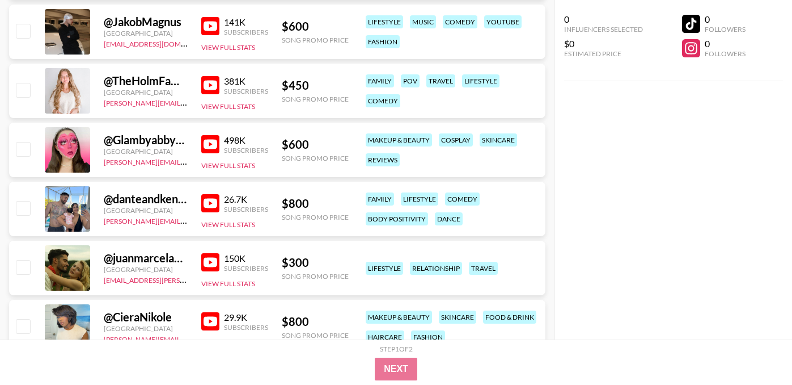
click at [217, 135] on img at bounding box center [210, 144] width 18 height 18
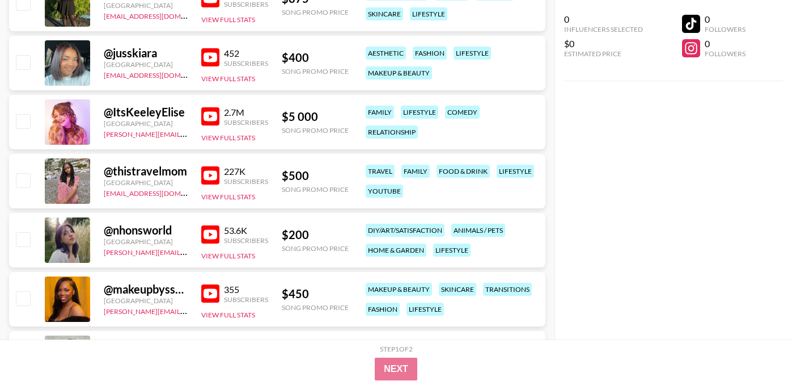
scroll to position [18390, 0]
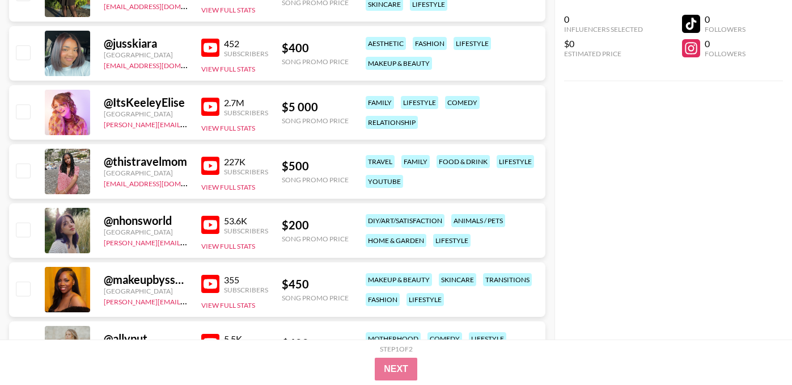
click at [212, 98] on img at bounding box center [210, 107] width 18 height 18
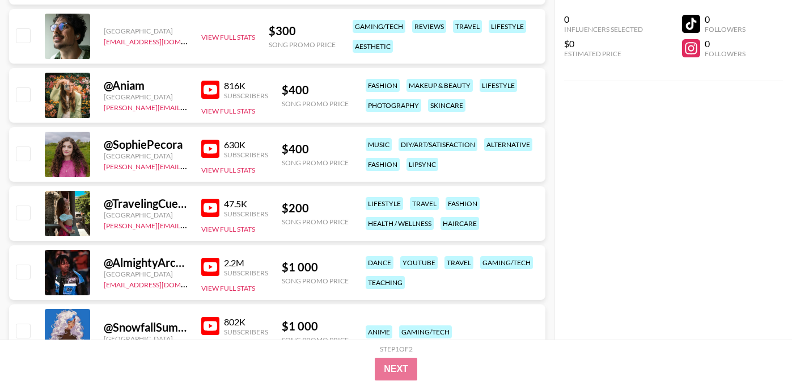
scroll to position [19056, 0]
click at [209, 139] on img at bounding box center [210, 148] width 18 height 18
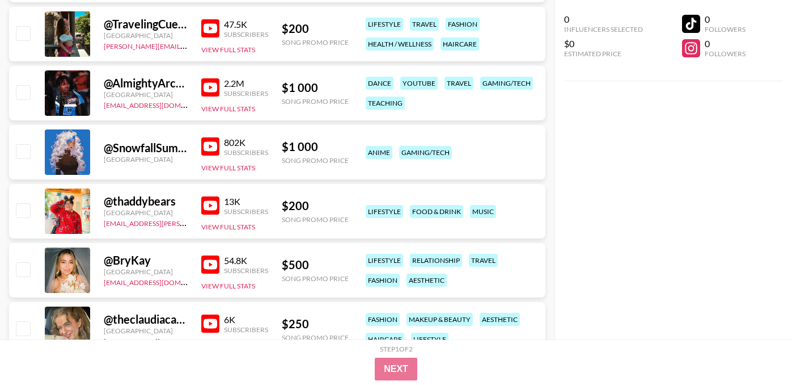
click at [208, 137] on img at bounding box center [210, 146] width 18 height 18
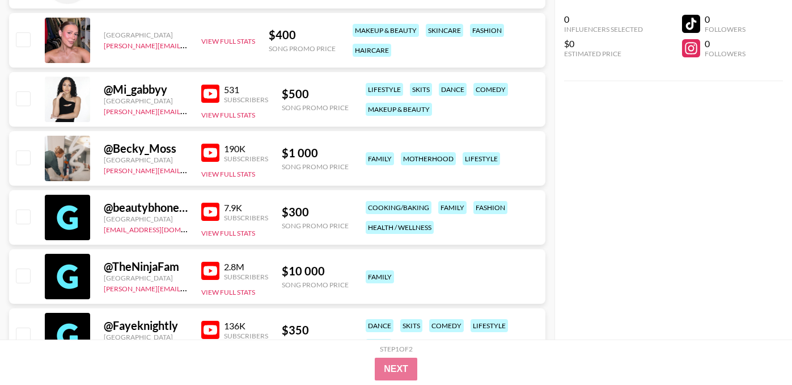
scroll to position [21891, 0]
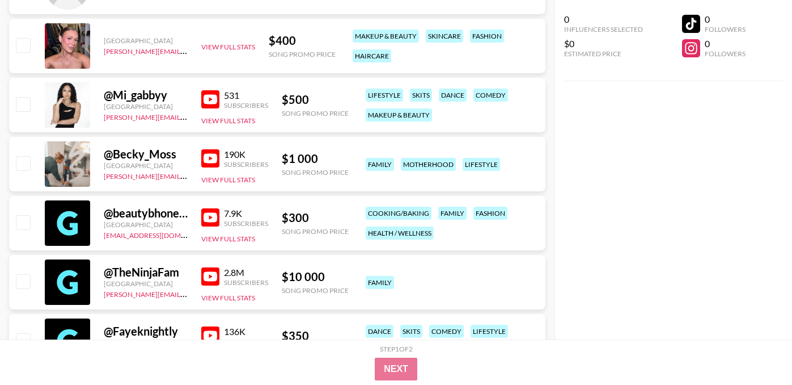
click at [209, 208] on img at bounding box center [210, 217] width 18 height 18
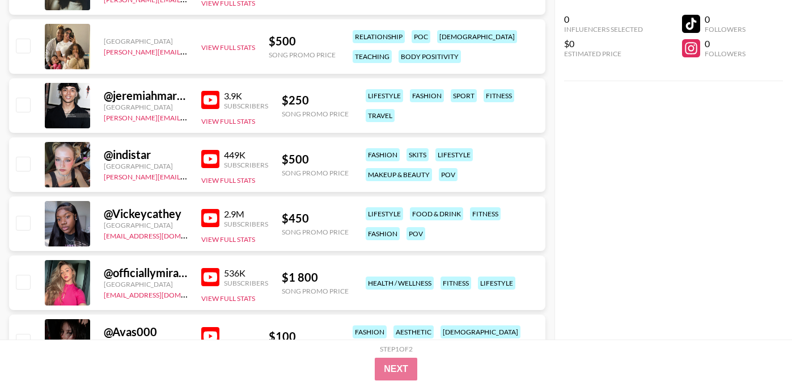
scroll to position [15396, 0]
